Goal: Information Seeking & Learning: Find specific fact

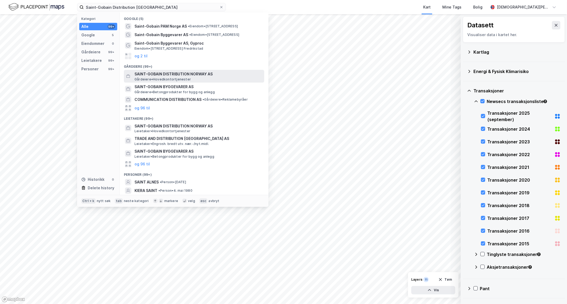
click at [178, 72] on span "SAINT-GOBAIN DISTRIBUTION NORWAY AS" at bounding box center [198, 74] width 128 height 6
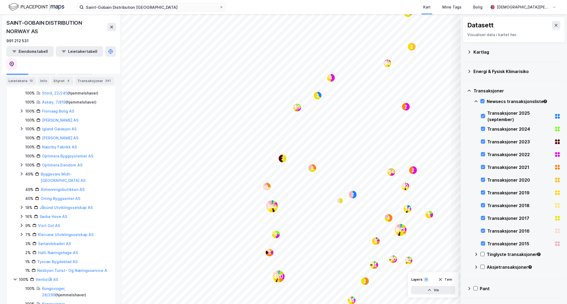
scroll to position [238, 0]
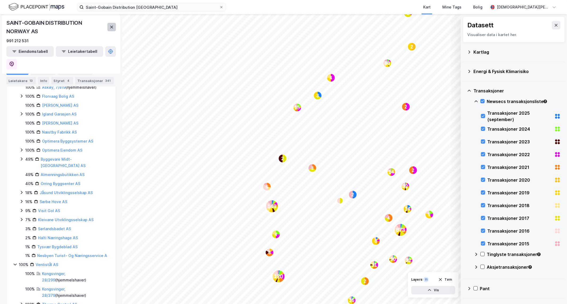
click at [112, 26] on icon at bounding box center [111, 27] width 4 height 4
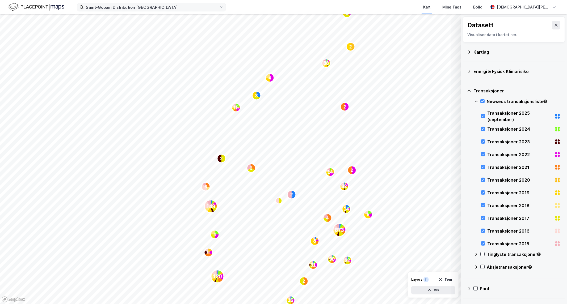
click at [130, 11] on label "Saint-Gobain Distribution [GEOGRAPHIC_DATA]" at bounding box center [151, 7] width 149 height 9
click at [130, 11] on input "Saint-Gobain Distribution [GEOGRAPHIC_DATA]" at bounding box center [151, 7] width 135 height 8
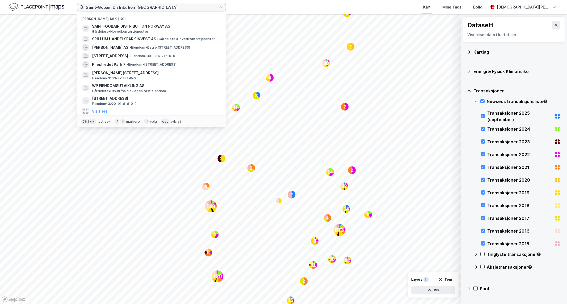
click at [132, 9] on input "Saint-Gobain Distribution [GEOGRAPHIC_DATA]" at bounding box center [151, 7] width 135 height 8
click at [157, 9] on input "Saint-Gobain Distribution [GEOGRAPHIC_DATA]" at bounding box center [151, 7] width 135 height 8
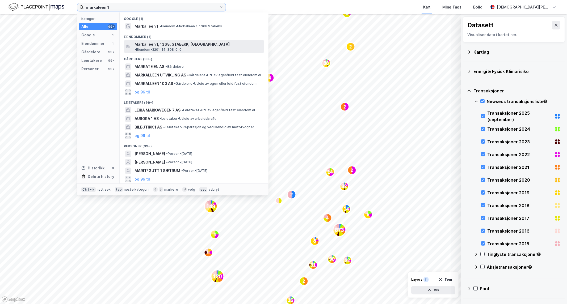
type input "markaleen 1"
click at [165, 44] on span "Markalleen 1, 1368, STABEKK, [GEOGRAPHIC_DATA]" at bounding box center [181, 44] width 95 height 6
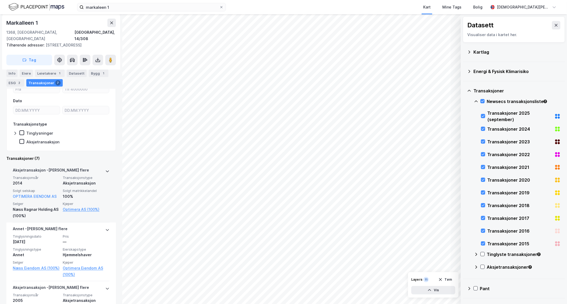
scroll to position [147, 0]
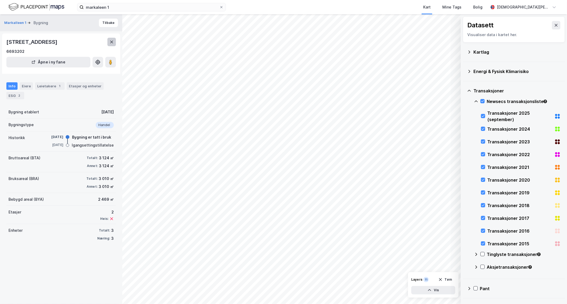
click at [108, 43] on button at bounding box center [111, 42] width 9 height 9
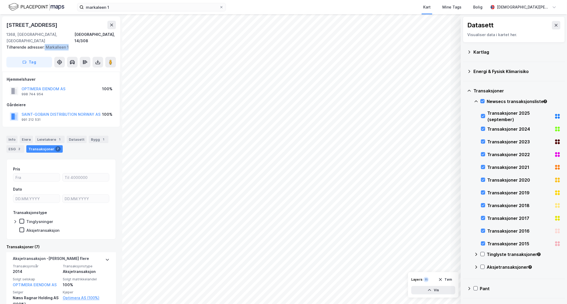
drag, startPoint x: 69, startPoint y: 39, endPoint x: 43, endPoint y: 39, distance: 25.8
click at [43, 44] on div "Tilhørende adresser: [STREET_ADDRESS]" at bounding box center [58, 47] width 105 height 6
copy div "Markalleen 1"
click at [91, 36] on div "[GEOGRAPHIC_DATA], 14/308" at bounding box center [94, 37] width 41 height 13
drag, startPoint x: 73, startPoint y: 43, endPoint x: 44, endPoint y: 41, distance: 29.3
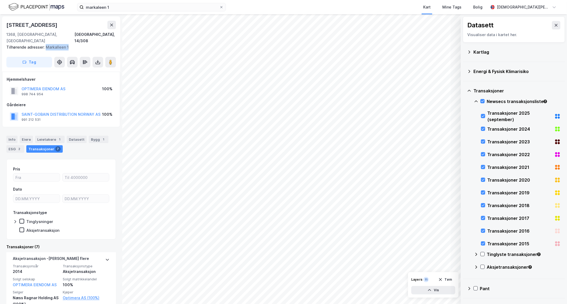
click at [44, 44] on div "Tilhørende adresser: [STREET_ADDRESS]" at bounding box center [58, 47] width 105 height 6
copy div "Markalleen 1"
click at [54, 45] on div "[STREET_ADDRESS] adresser: [STREET_ADDRESS] Tag" at bounding box center [61, 43] width 118 height 55
click at [54, 44] on div "Tilhørende adresser: [STREET_ADDRESS]" at bounding box center [58, 47] width 105 height 6
click at [55, 44] on div "Tilhørende adresser: [STREET_ADDRESS]" at bounding box center [58, 47] width 105 height 6
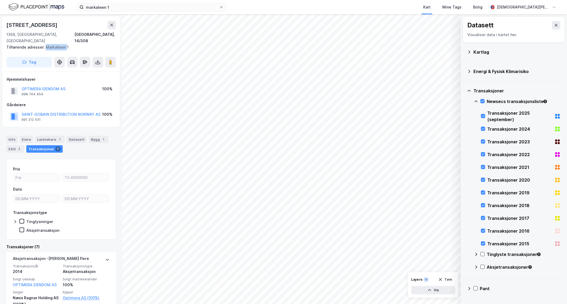
click at [55, 44] on div "Tilhørende adresser: [STREET_ADDRESS]" at bounding box center [58, 47] width 105 height 6
click at [63, 44] on div "Tilhørende adresser: [STREET_ADDRESS]" at bounding box center [58, 47] width 105 height 6
drag, startPoint x: 71, startPoint y: 40, endPoint x: 44, endPoint y: 41, distance: 26.6
click at [44, 44] on div "Tilhørende adresser: [STREET_ADDRESS]" at bounding box center [58, 47] width 105 height 6
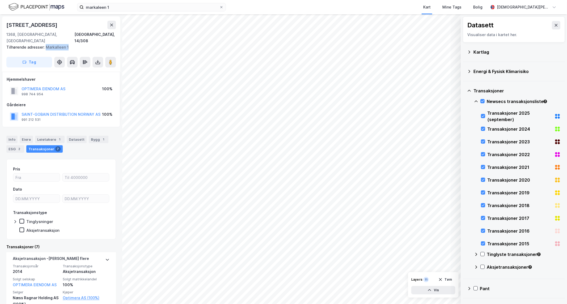
copy div "Markalleen 1"
